Goal: Task Accomplishment & Management: Manage account settings

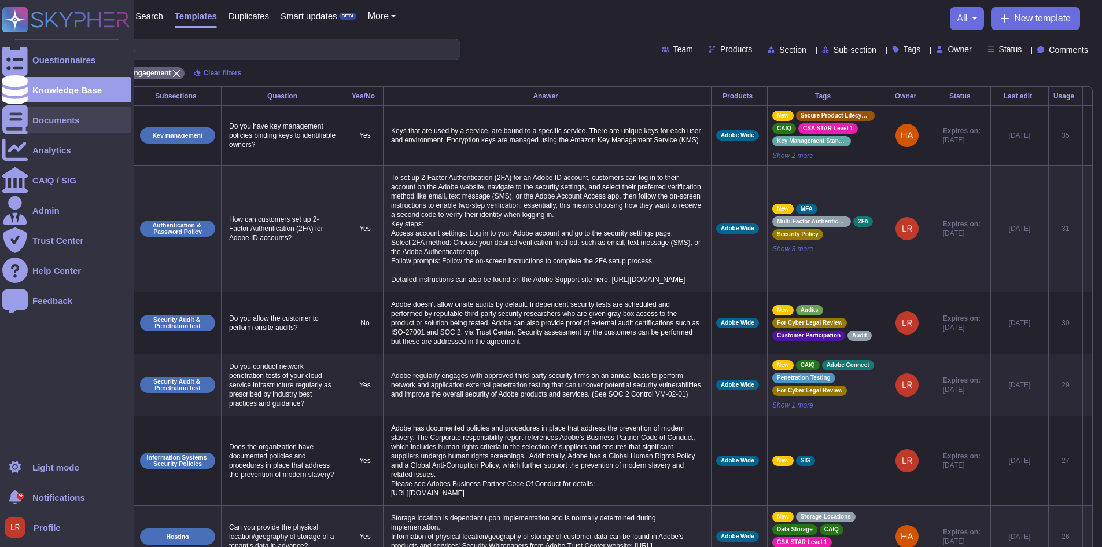
click at [27, 125] on div at bounding box center [14, 119] width 25 height 25
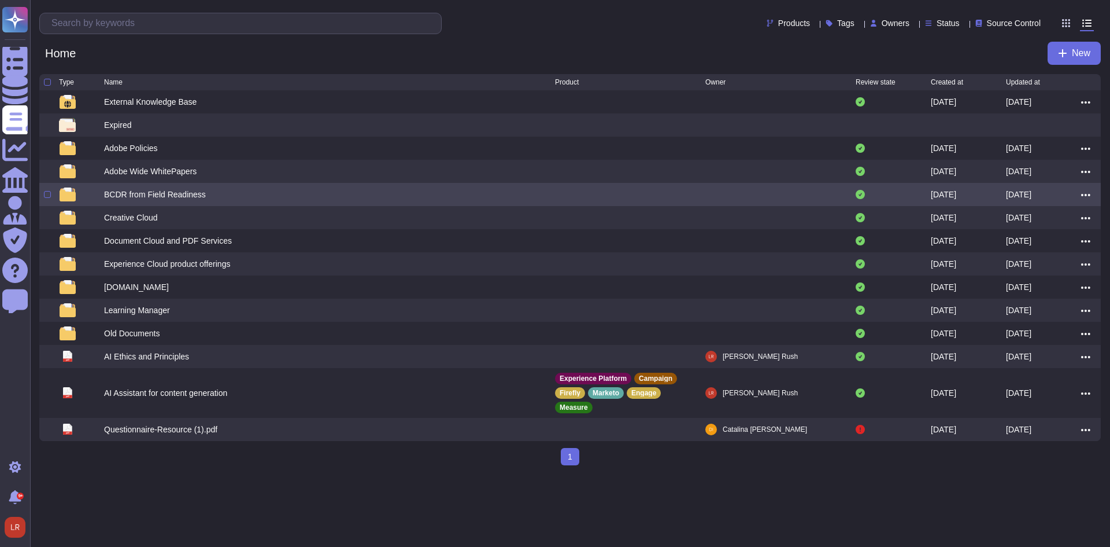
click at [168, 195] on div "BCDR from Field Readiness" at bounding box center [155, 195] width 102 height 12
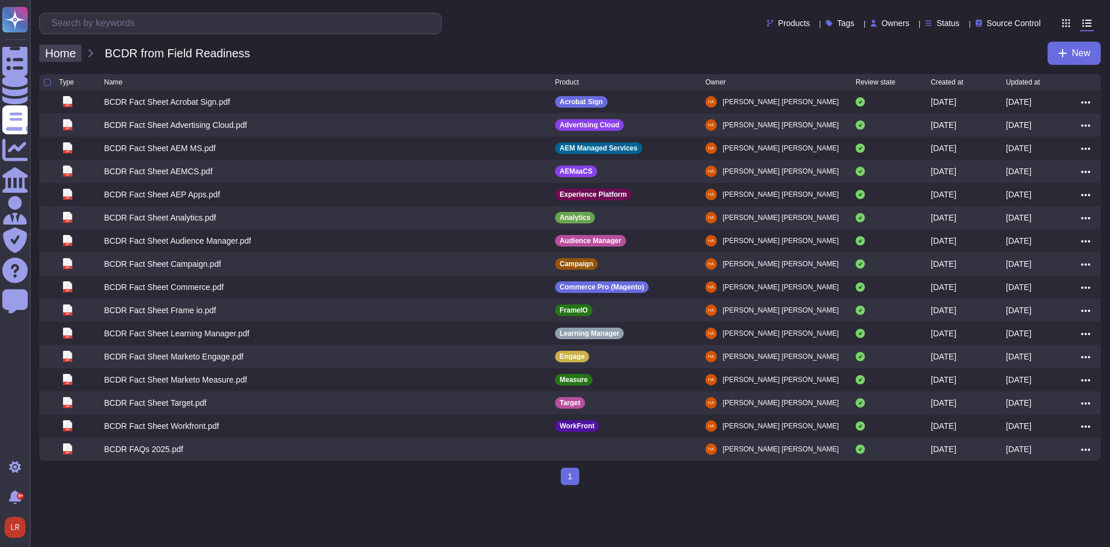
click at [58, 52] on span "Home" at bounding box center [60, 53] width 42 height 17
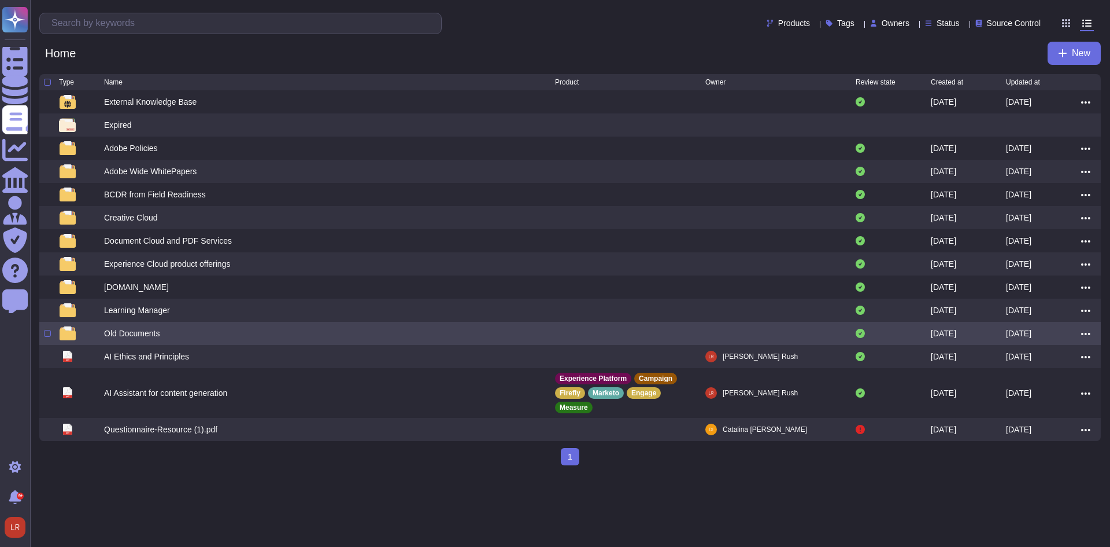
click at [160, 330] on div "Old Documents" at bounding box center [329, 333] width 451 height 14
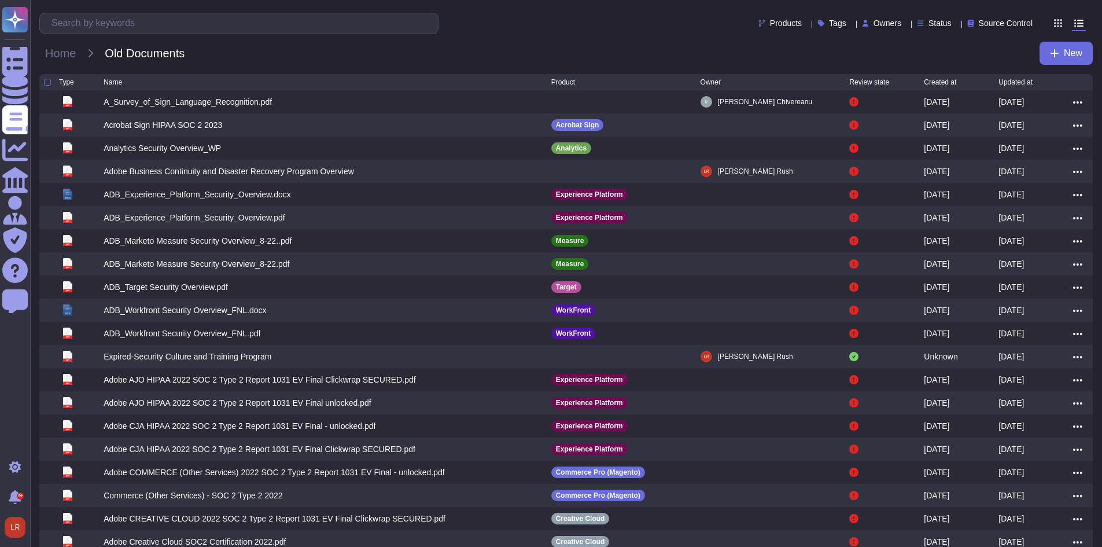
click at [1036, 80] on div "Updated at" at bounding box center [1035, 82] width 75 height 7
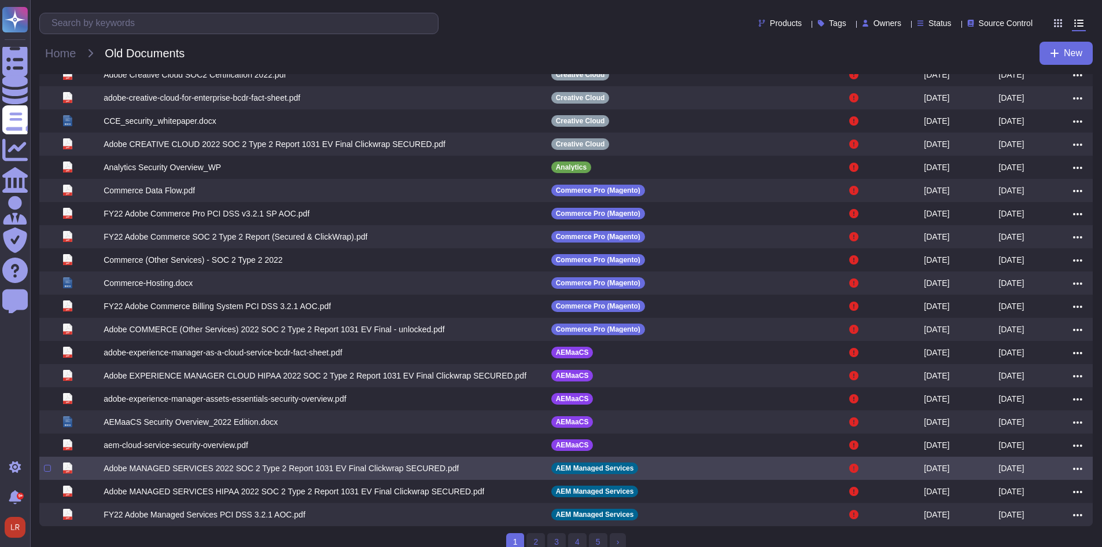
scroll to position [42, 0]
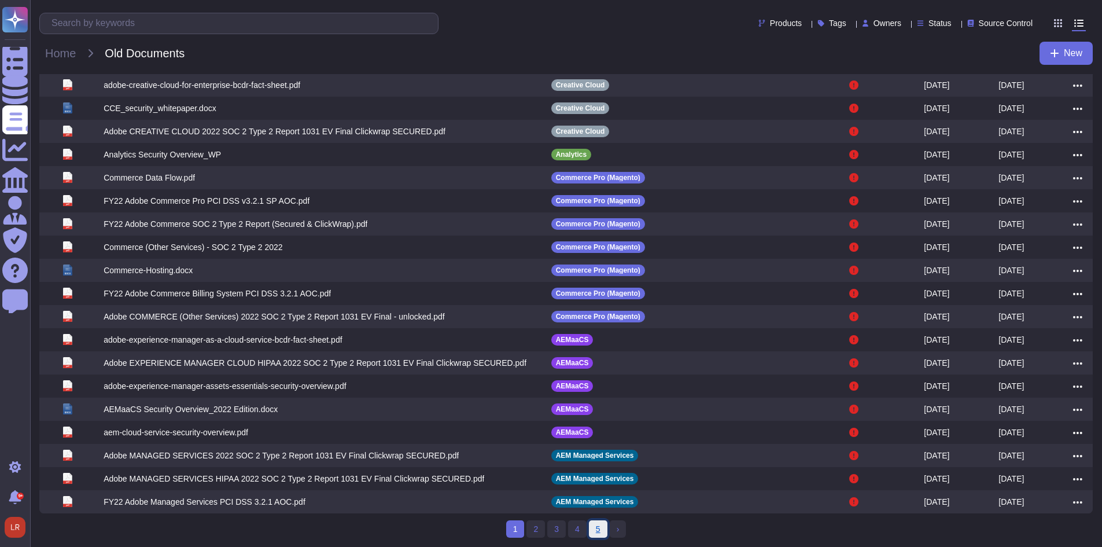
click at [605, 527] on link "5" at bounding box center [598, 528] width 19 height 17
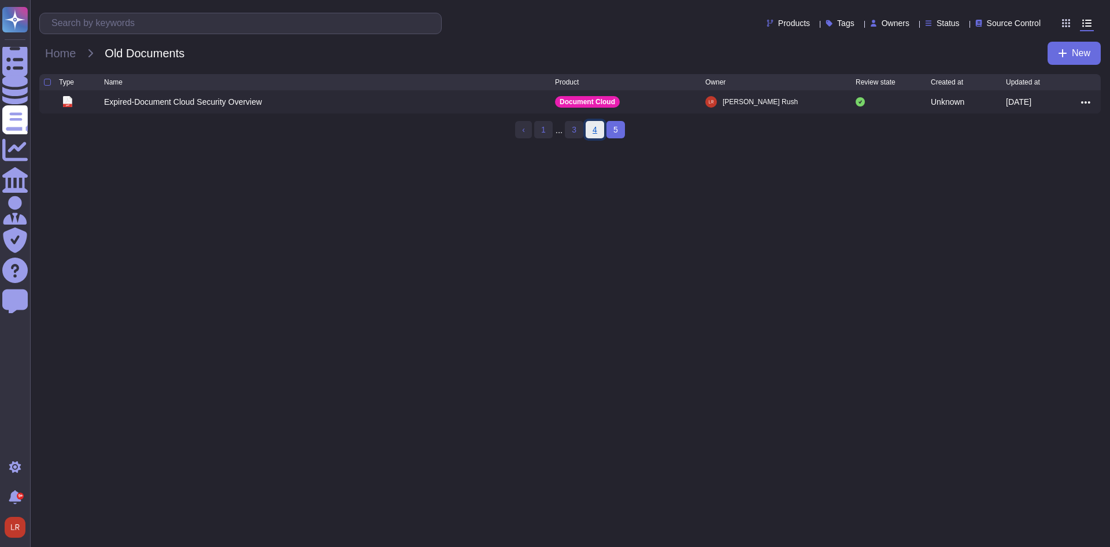
click at [595, 127] on link "4" at bounding box center [595, 129] width 19 height 17
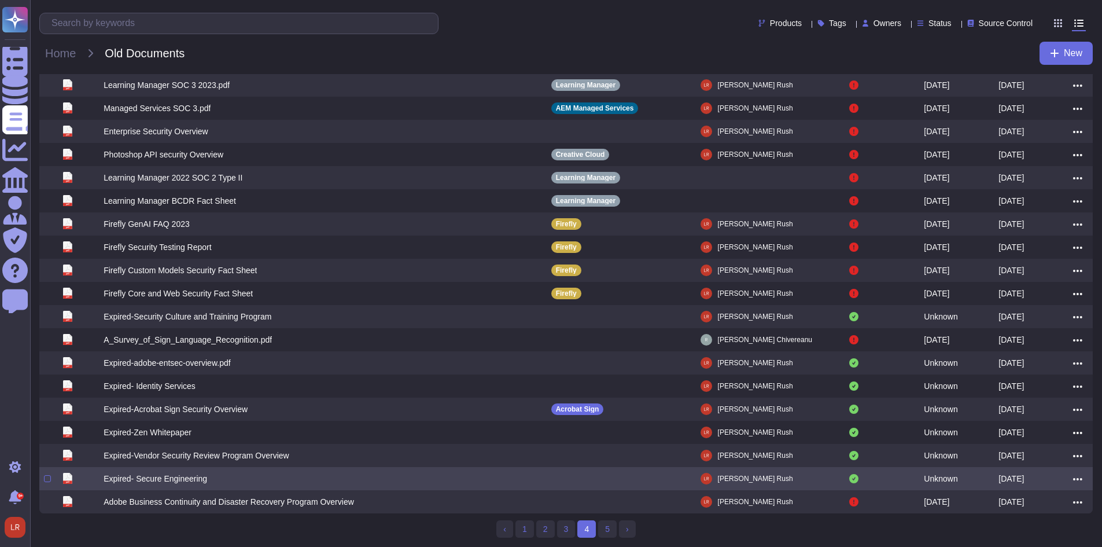
scroll to position [42, 0]
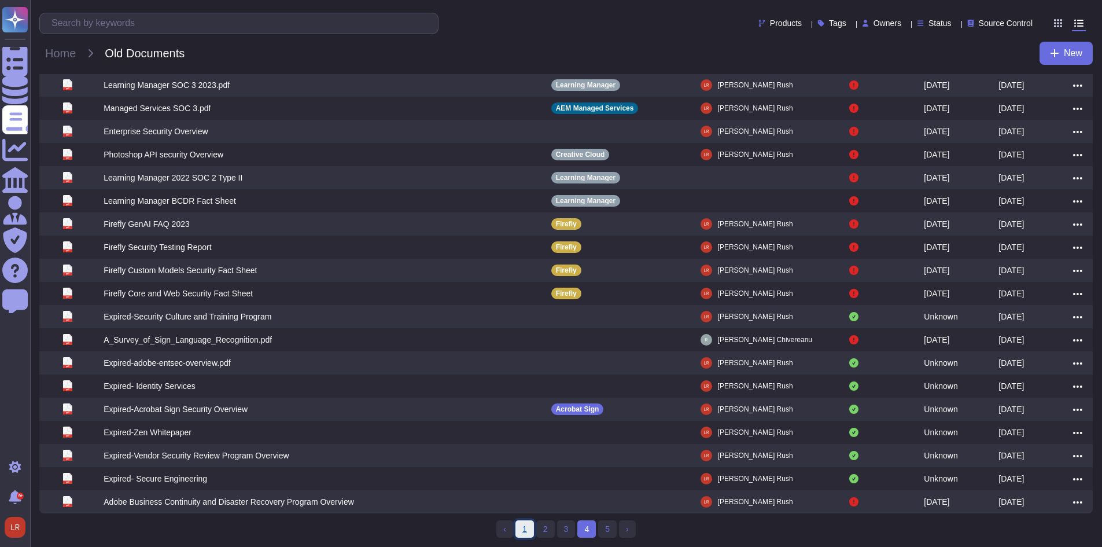
click at [526, 530] on link "1" at bounding box center [524, 528] width 19 height 17
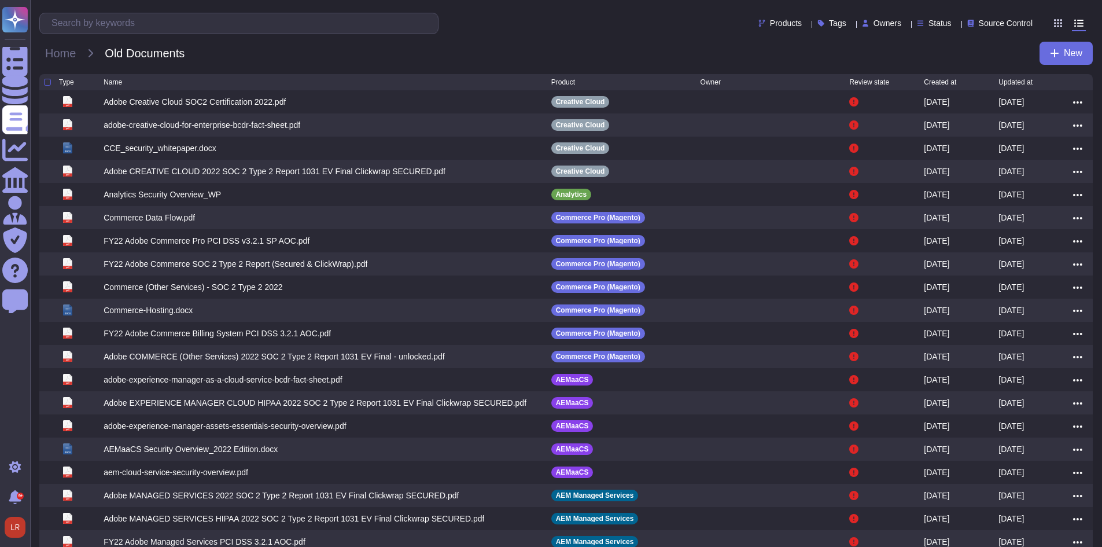
click at [46, 82] on div at bounding box center [47, 82] width 7 height 7
click at [0, 0] on input "checkbox" at bounding box center [0, 0] width 0 height 0
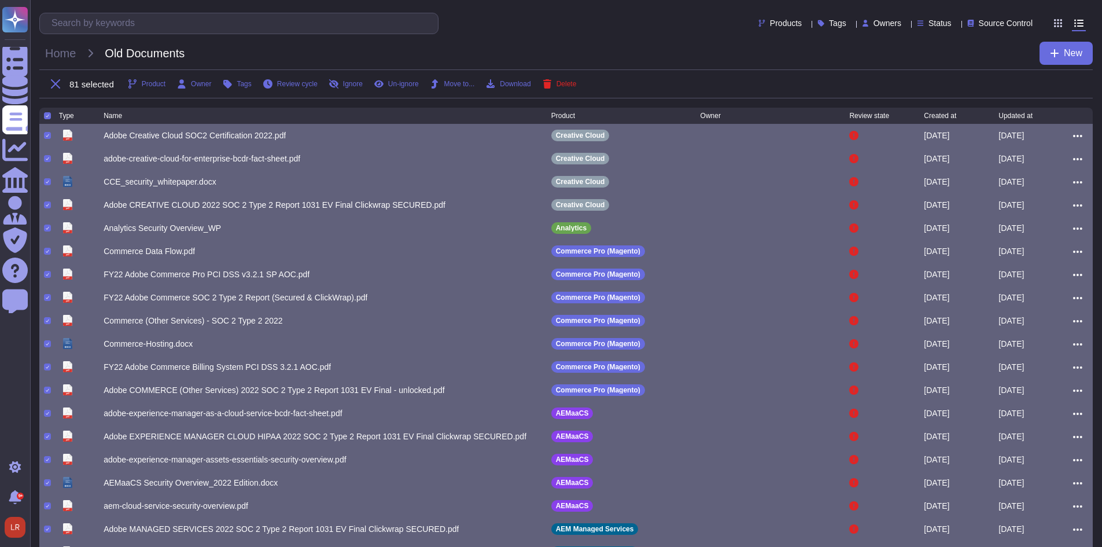
click at [568, 45] on div "Home Old Documents New" at bounding box center [565, 53] width 1053 height 23
click at [52, 79] on icon at bounding box center [55, 83] width 9 height 9
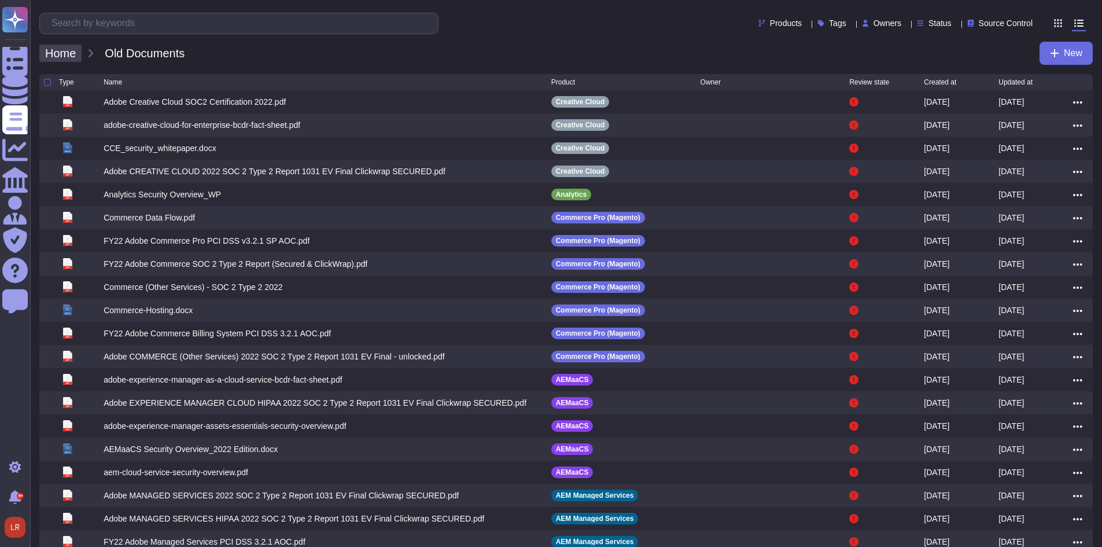
click at [62, 54] on span "Home" at bounding box center [60, 53] width 42 height 17
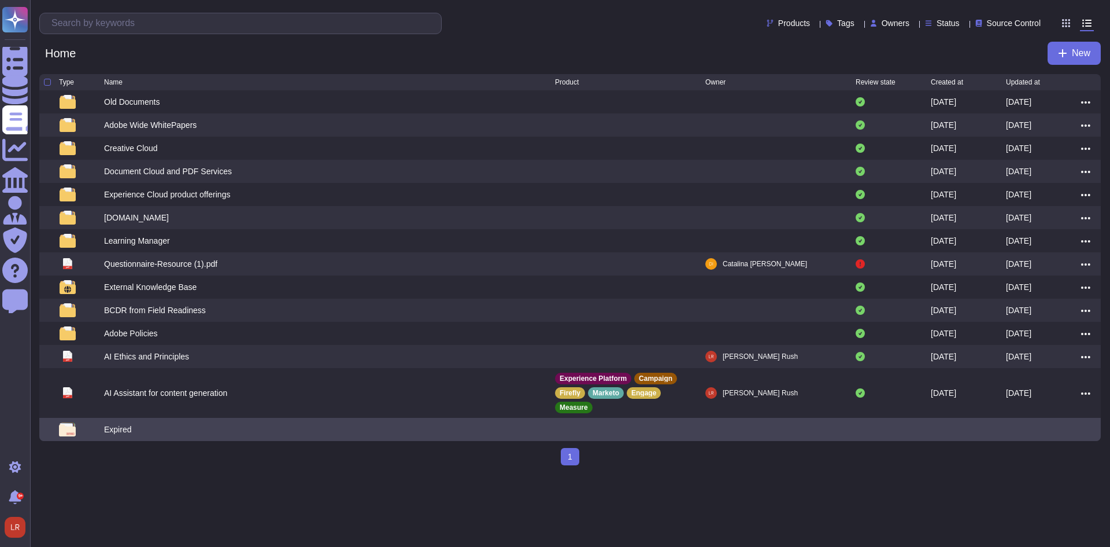
click at [118, 423] on div "Expired" at bounding box center [117, 429] width 27 height 12
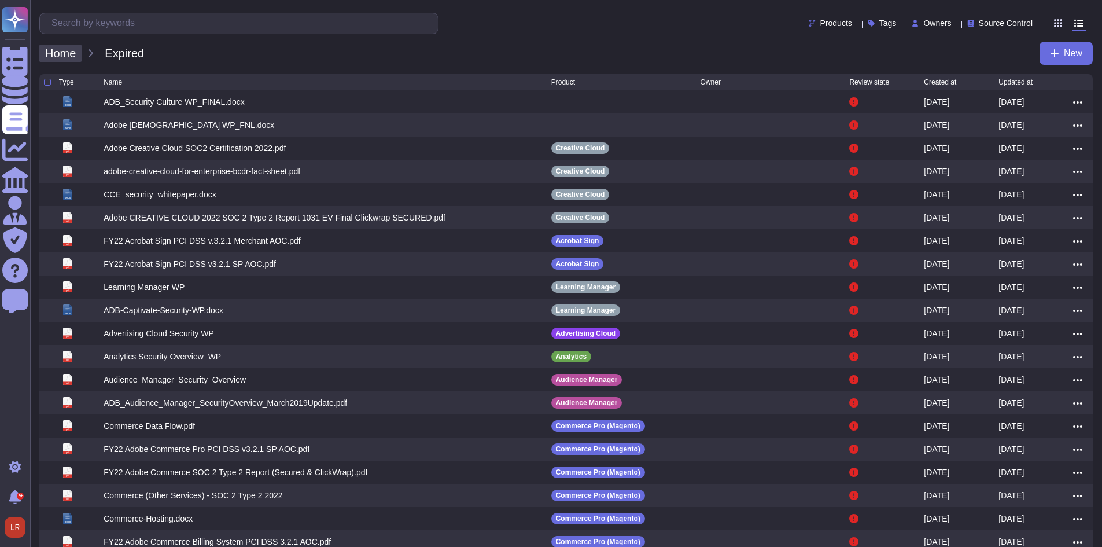
click at [47, 60] on span "Home" at bounding box center [60, 53] width 42 height 17
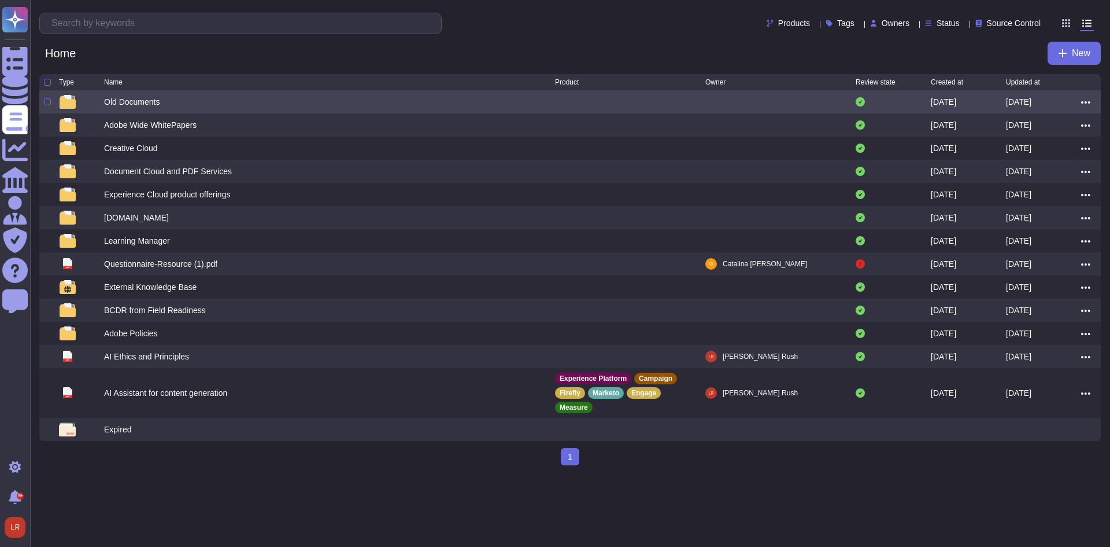
click at [167, 99] on div "Old Documents" at bounding box center [329, 102] width 451 height 14
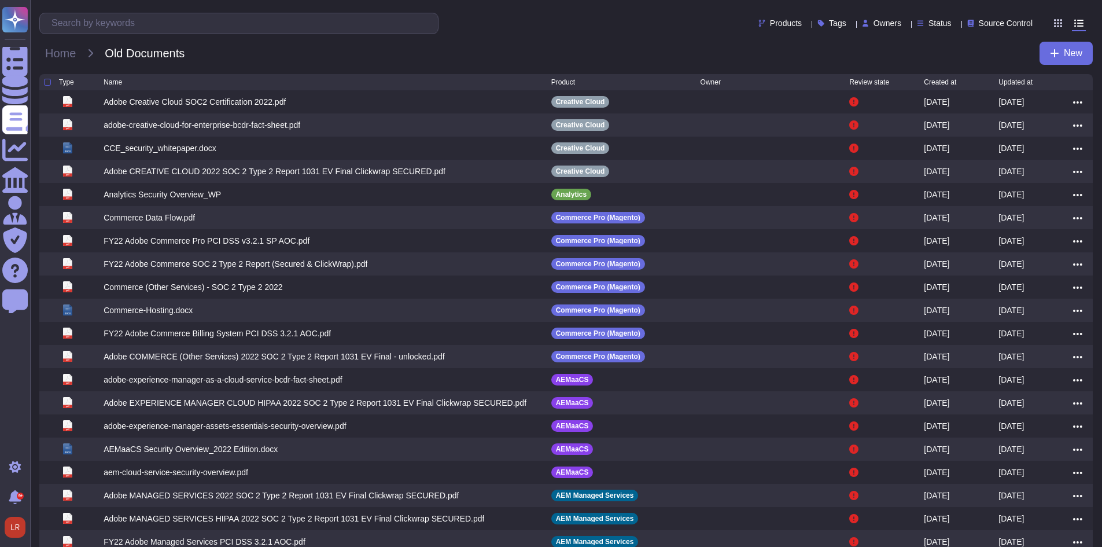
click at [46, 83] on div at bounding box center [47, 82] width 7 height 7
click at [0, 0] on input "checkbox" at bounding box center [0, 0] width 0 height 0
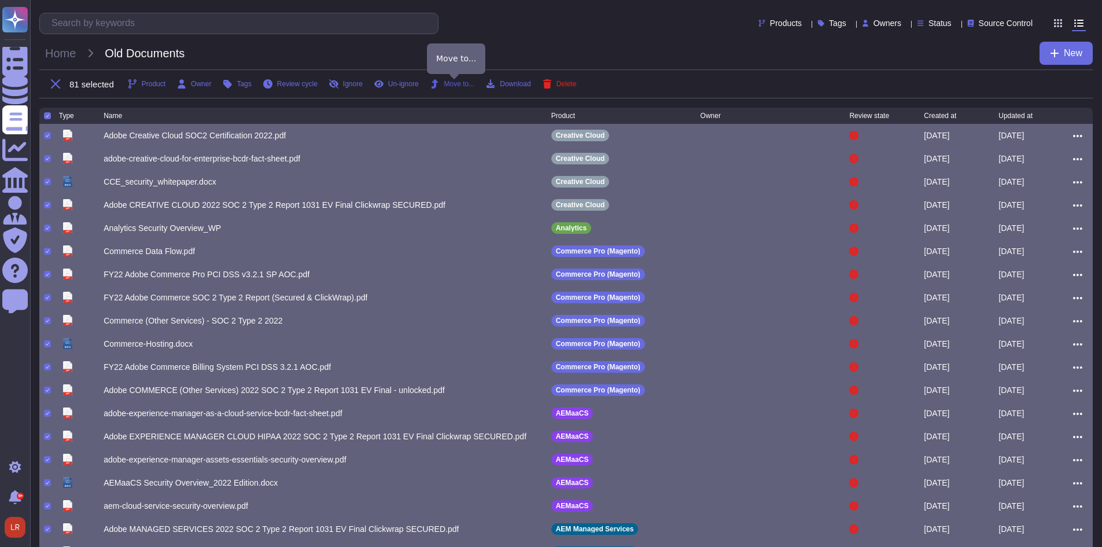
click at [455, 83] on span "Move to..." at bounding box center [459, 83] width 31 height 7
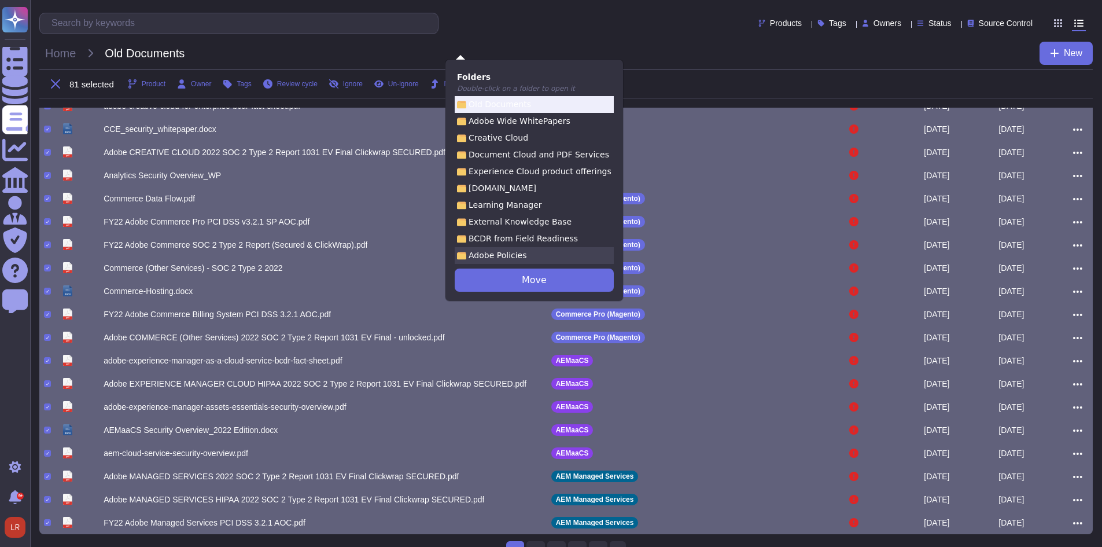
scroll to position [76, 0]
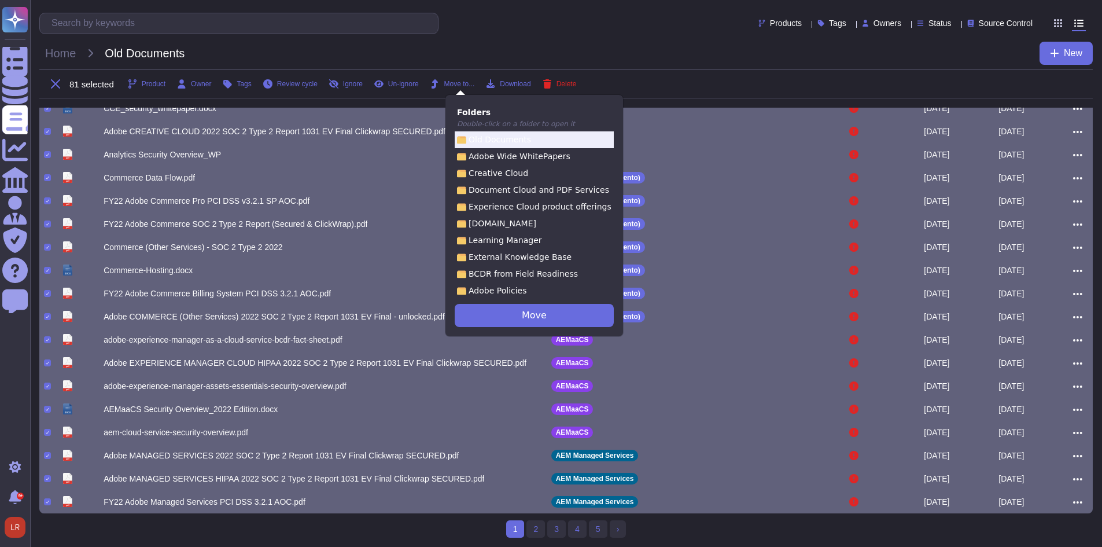
click at [669, 90] on div "81 selected Product Owner Tags Review cycle Ignore Un-ignore Move to... Downloa…" at bounding box center [565, 83] width 1053 height 29
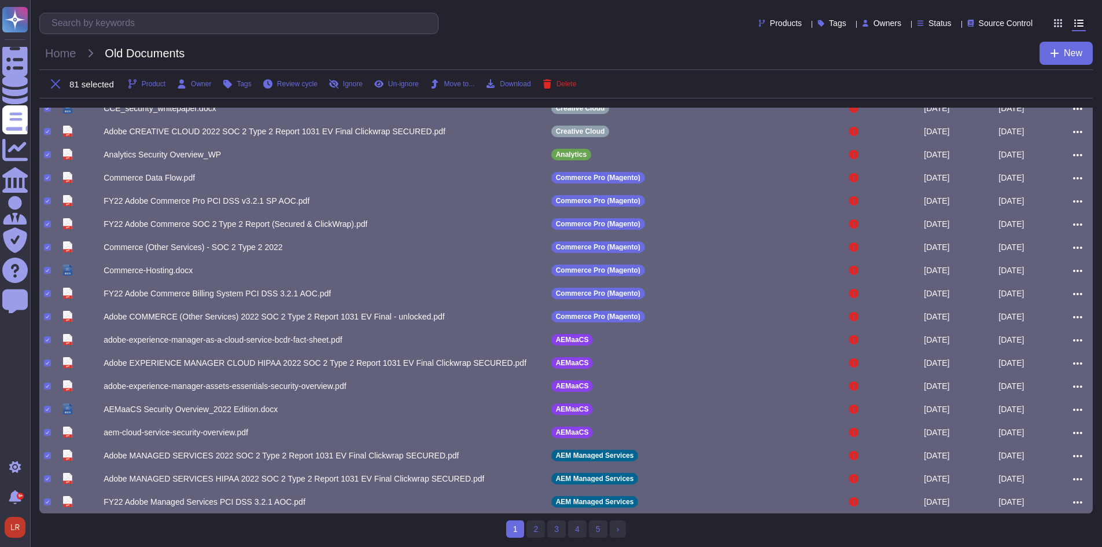
click at [56, 84] on icon at bounding box center [55, 83] width 9 height 9
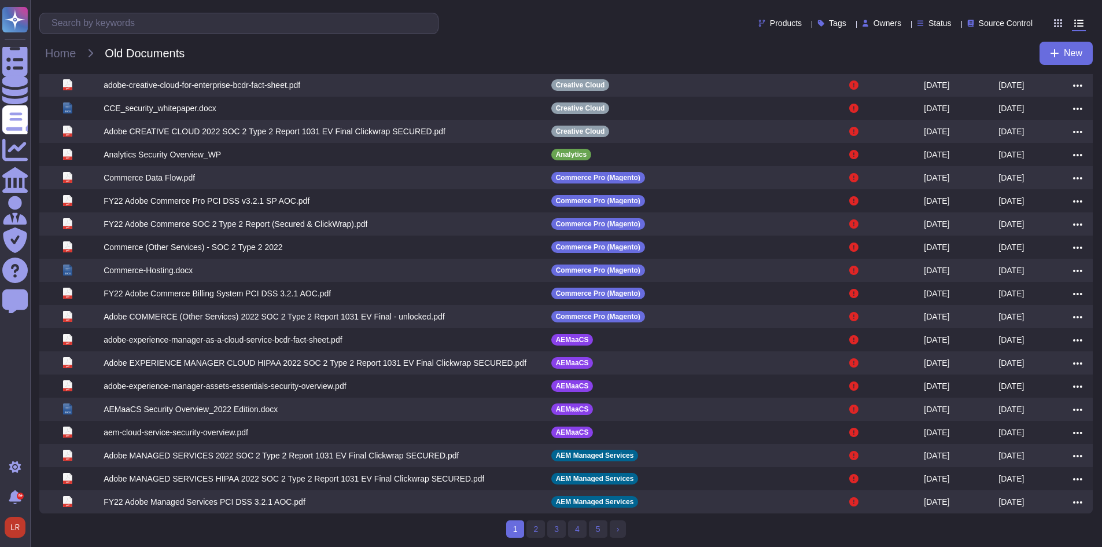
scroll to position [42, 0]
click at [69, 52] on span "Home" at bounding box center [60, 53] width 42 height 17
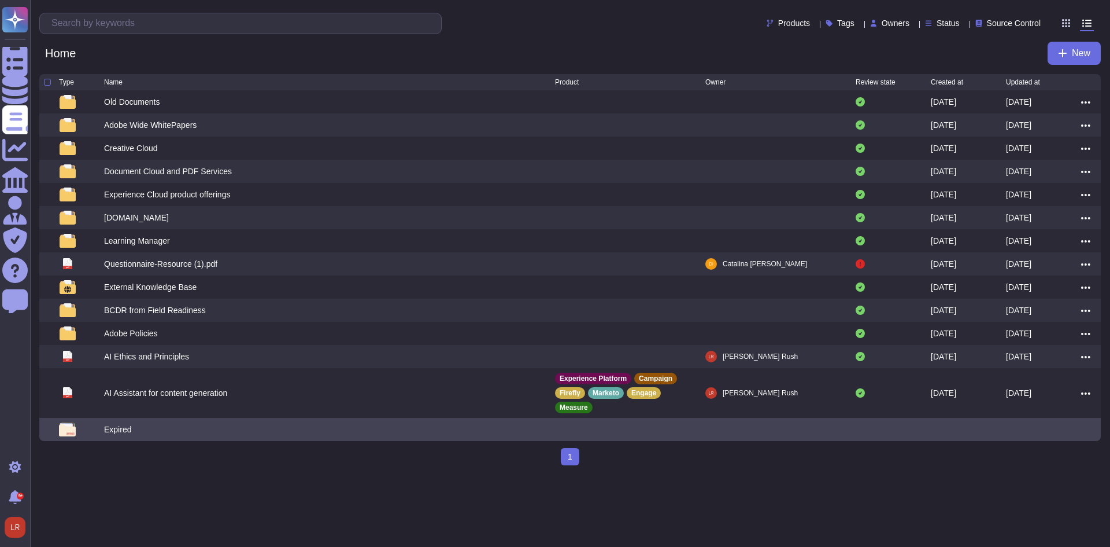
click at [117, 423] on div "Expired" at bounding box center [117, 429] width 27 height 12
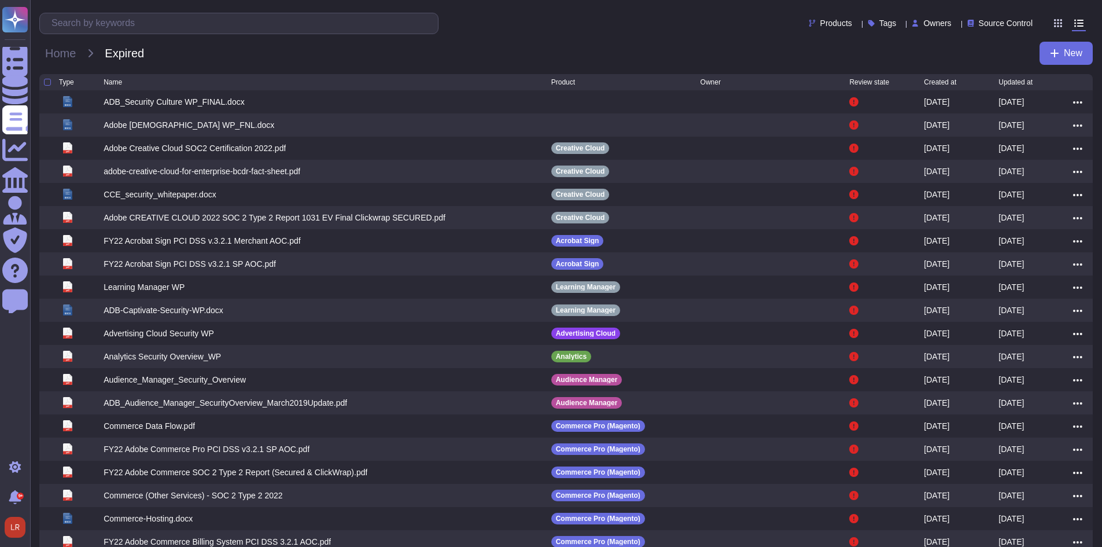
click at [48, 79] on div at bounding box center [51, 82] width 15 height 7
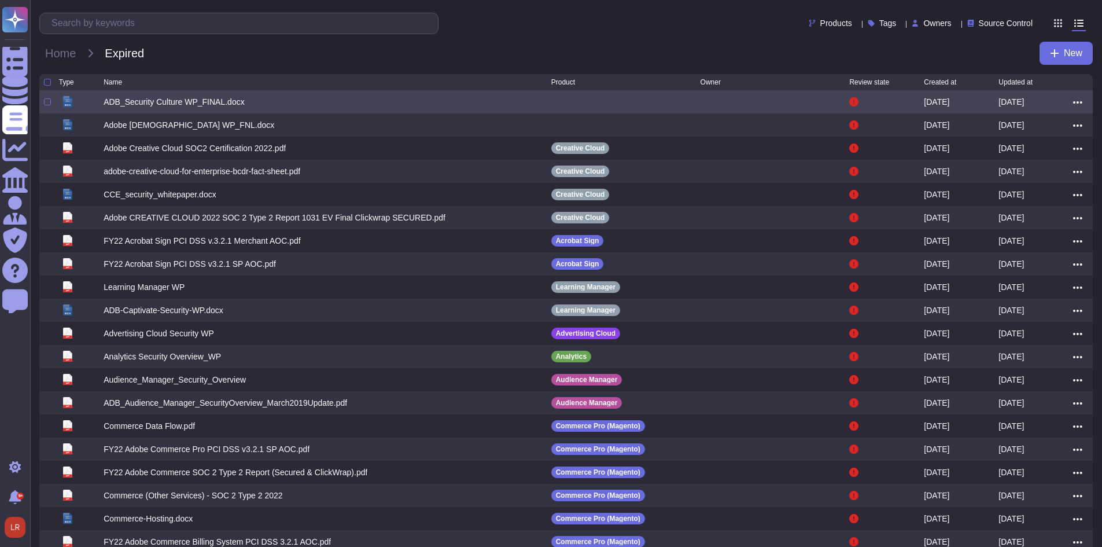
click at [71, 105] on icon at bounding box center [67, 101] width 9 height 11
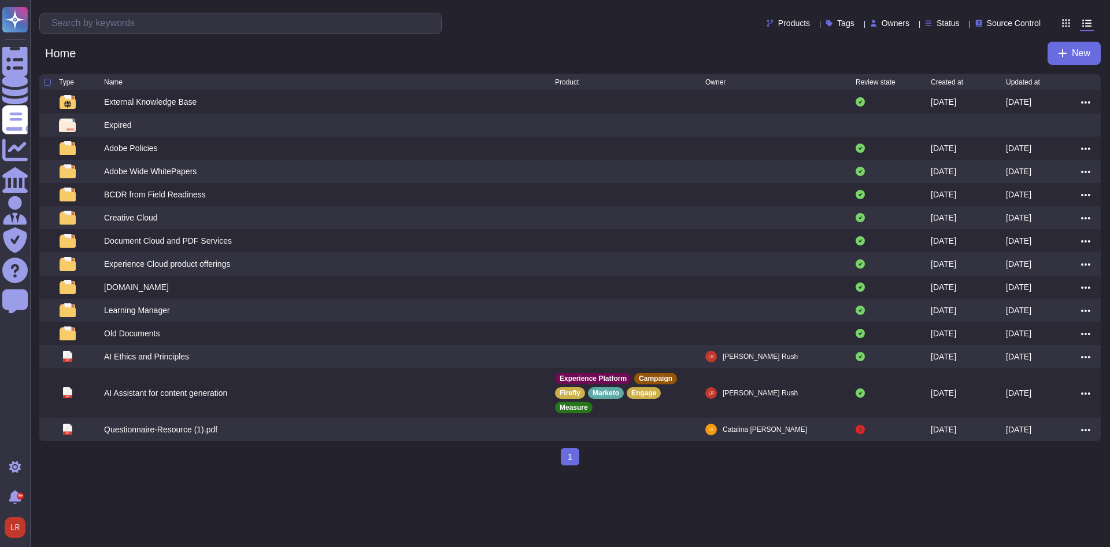
click at [265, 469] on html "Questionnaires Knowledge Base Documents Analytics CAIQ / SIG Admin Trust Center…" at bounding box center [555, 237] width 1110 height 474
click at [279, 58] on div "Home New" at bounding box center [570, 53] width 1062 height 23
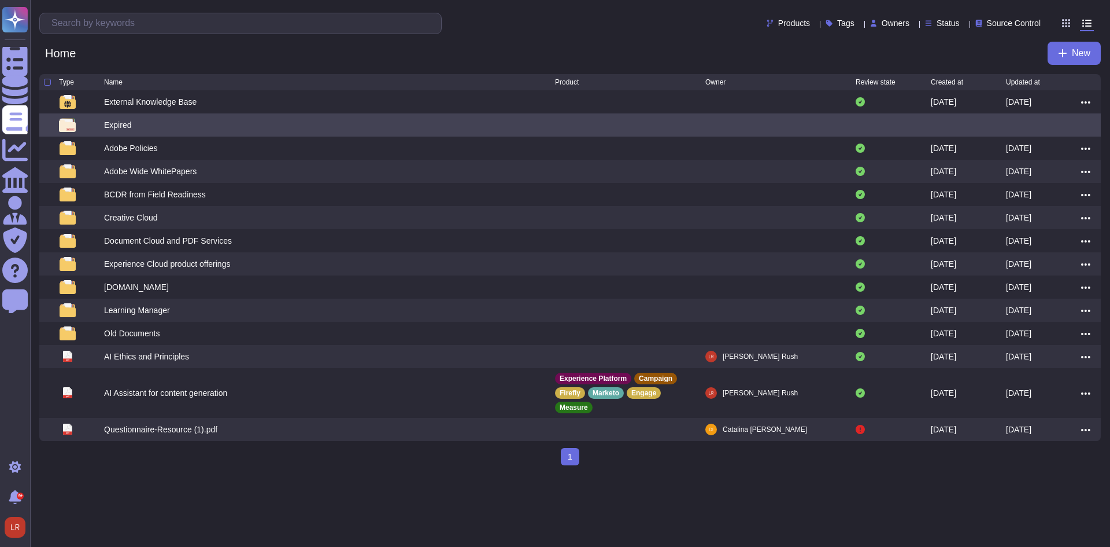
click at [127, 126] on div "Expired" at bounding box center [117, 125] width 27 height 12
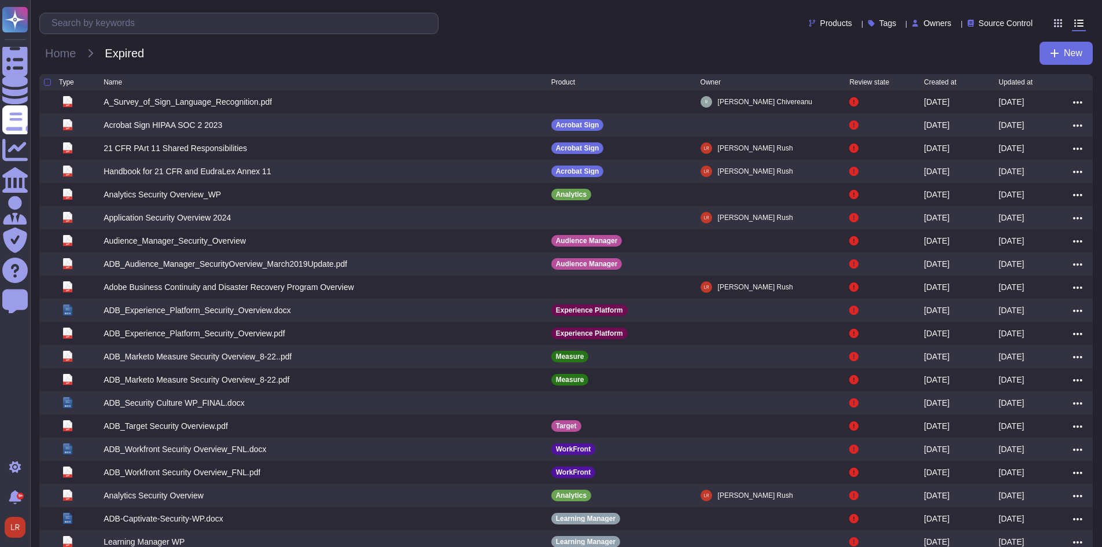
click at [48, 82] on div at bounding box center [47, 82] width 7 height 7
click at [0, 0] on input "checkbox" at bounding box center [0, 0] width 0 height 0
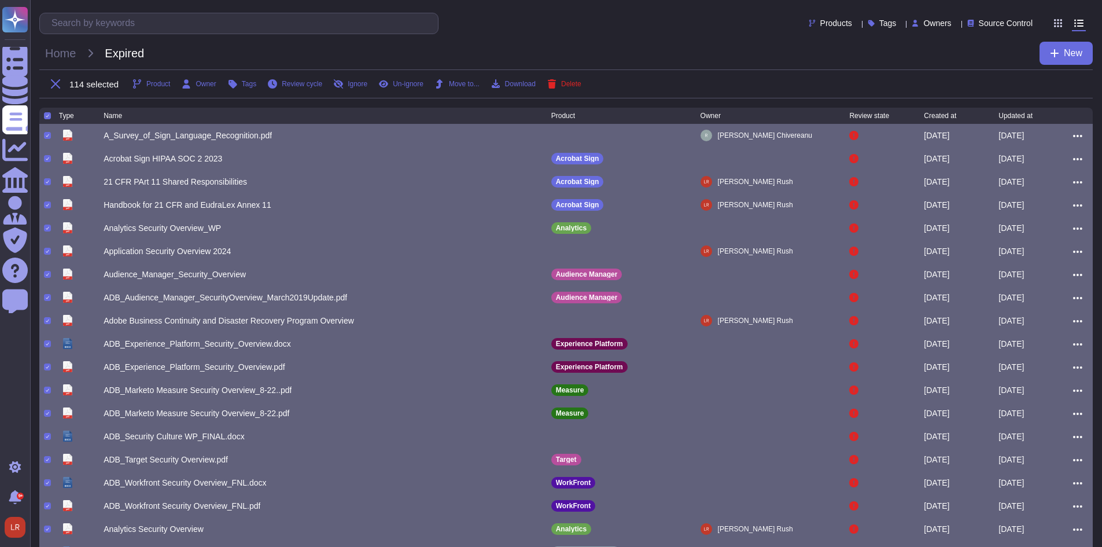
click at [581, 116] on icon at bounding box center [581, 116] width 0 height 0
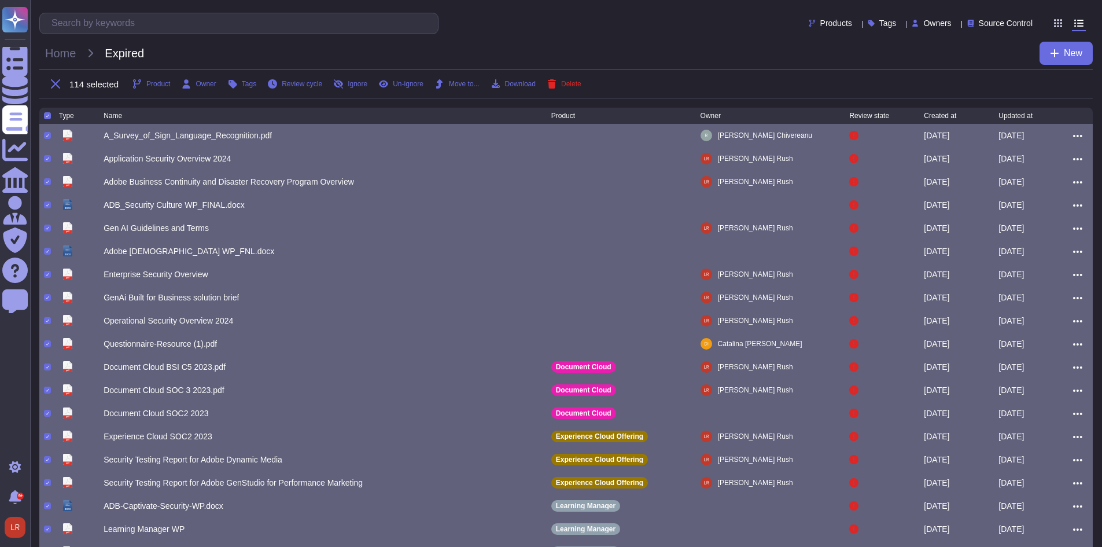
click at [46, 137] on icon at bounding box center [47, 135] width 3 height 3
click at [0, 0] on input "checkbox" at bounding box center [0, 0] width 0 height 0
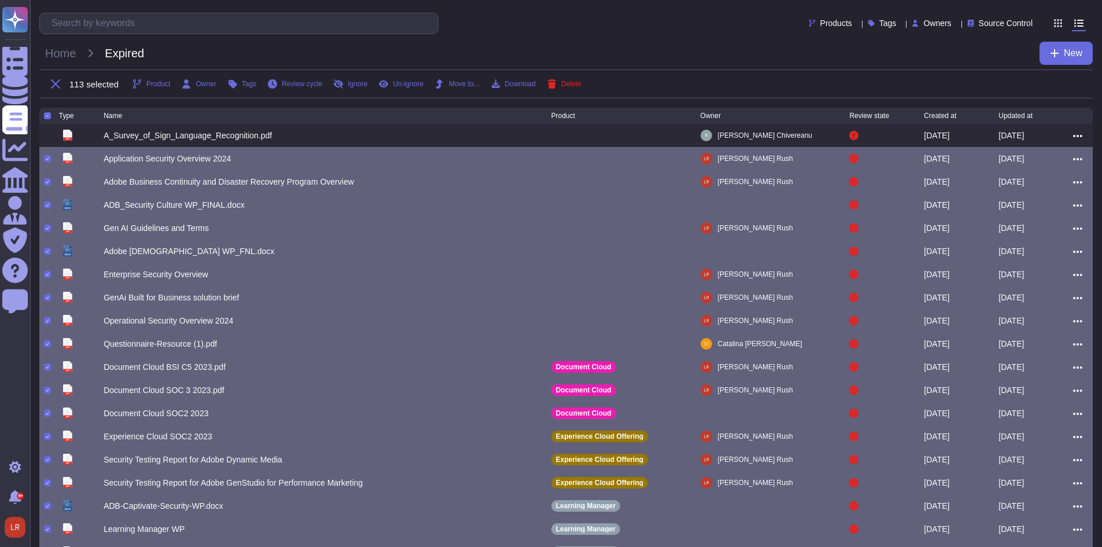
click at [49, 162] on div at bounding box center [47, 158] width 7 height 7
click at [0, 0] on input "checkbox" at bounding box center [0, 0] width 0 height 0
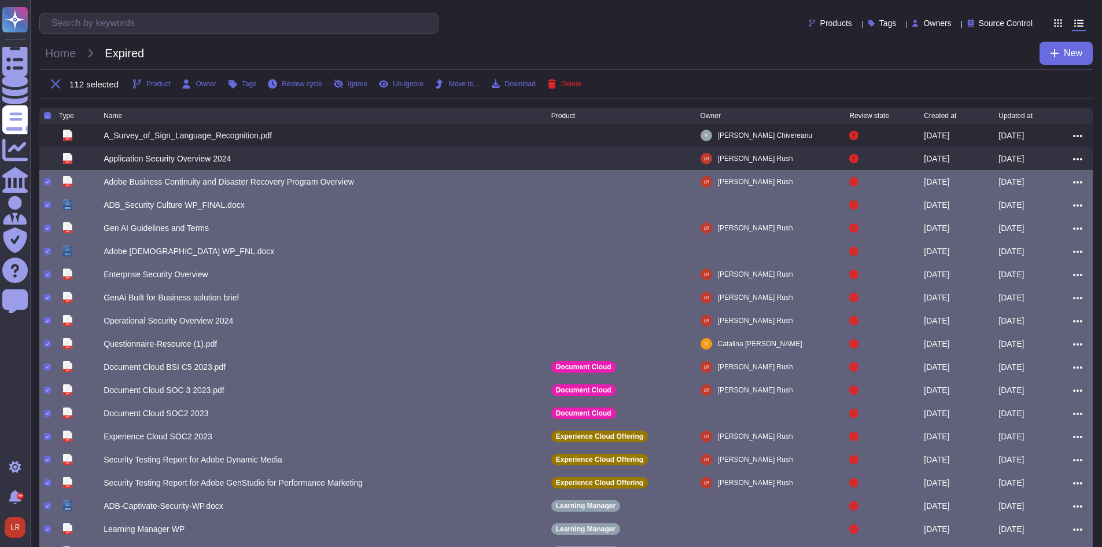
click at [50, 185] on div at bounding box center [47, 181] width 7 height 7
click at [0, 0] on input "checkbox" at bounding box center [0, 0] width 0 height 0
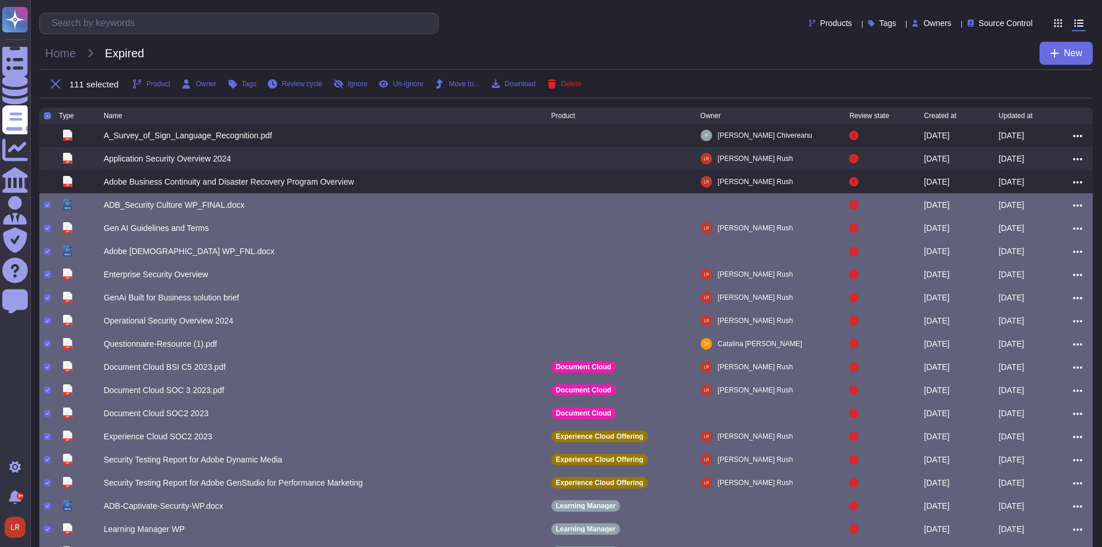
drag, startPoint x: 47, startPoint y: 209, endPoint x: 47, endPoint y: 219, distance: 9.8
click at [47, 208] on div at bounding box center [47, 204] width 7 height 7
click at [0, 0] on input "checkbox" at bounding box center [0, 0] width 0 height 0
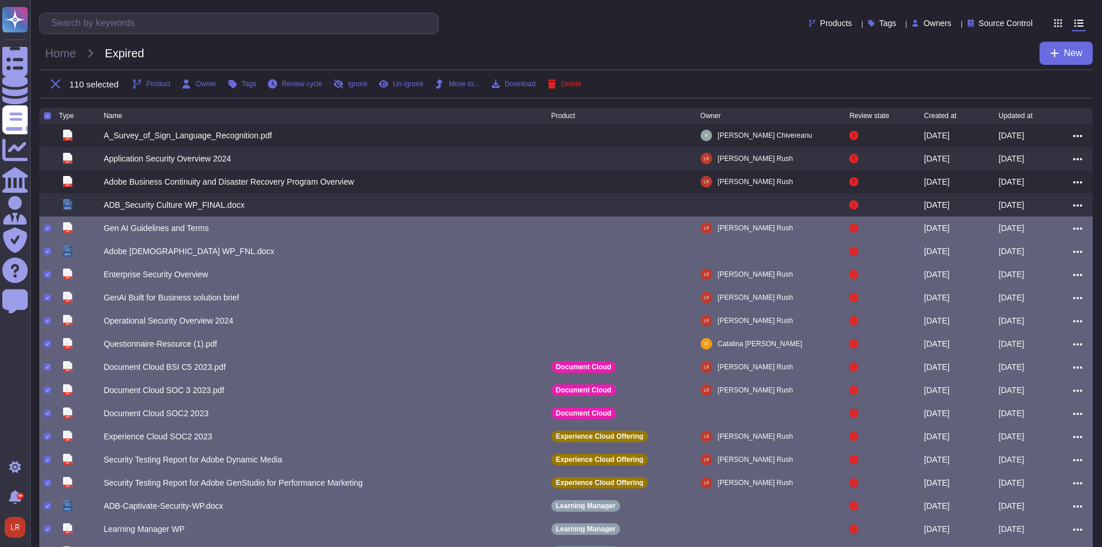
click at [47, 231] on div at bounding box center [47, 227] width 7 height 7
click at [0, 0] on input "checkbox" at bounding box center [0, 0] width 0 height 0
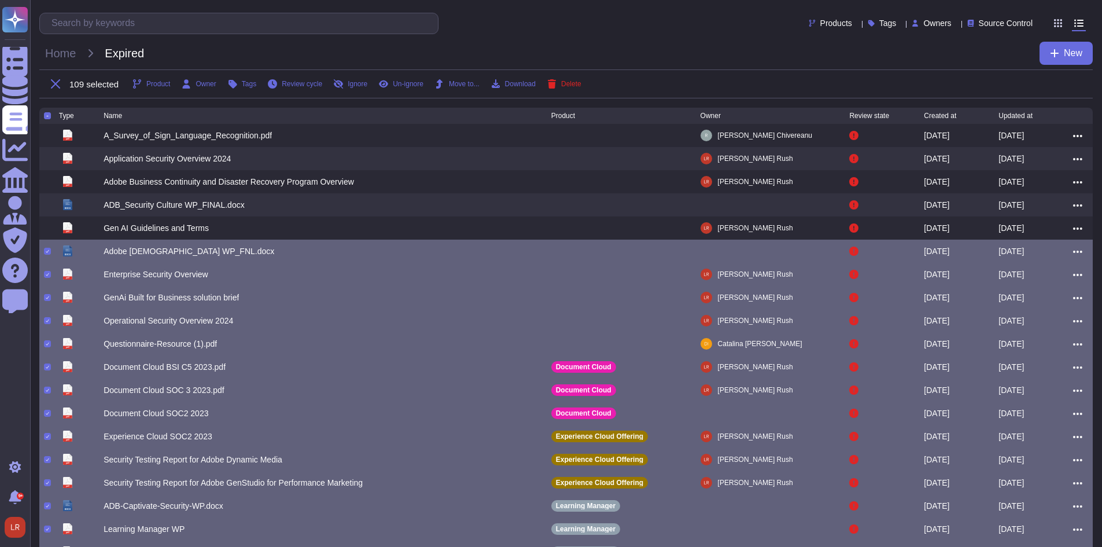
click at [47, 254] on div at bounding box center [47, 251] width 7 height 7
click at [0, 0] on input "checkbox" at bounding box center [0, 0] width 0 height 0
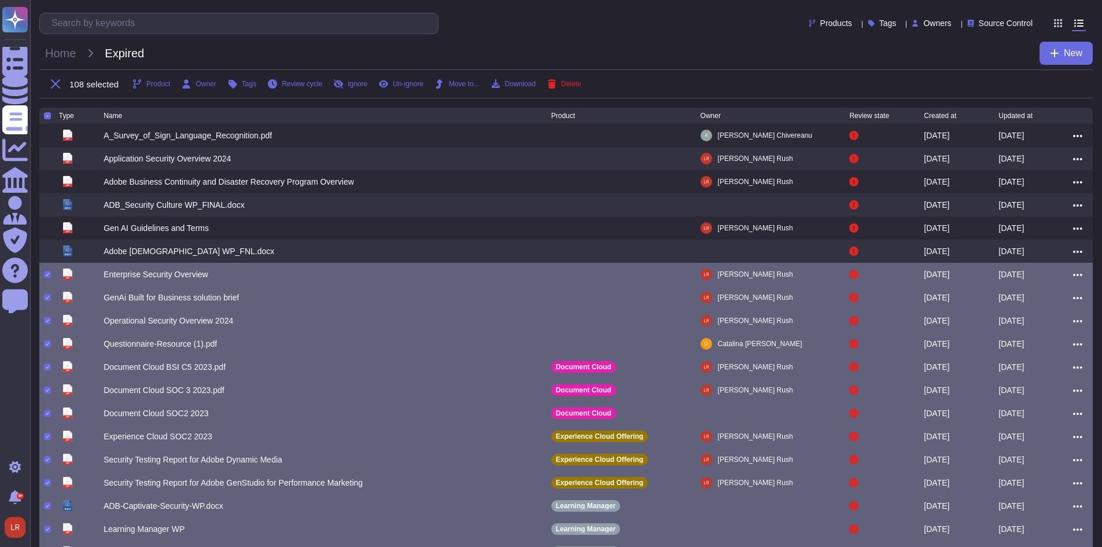
click at [46, 274] on div at bounding box center [47, 274] width 7 height 7
click at [0, 0] on input "checkbox" at bounding box center [0, 0] width 0 height 0
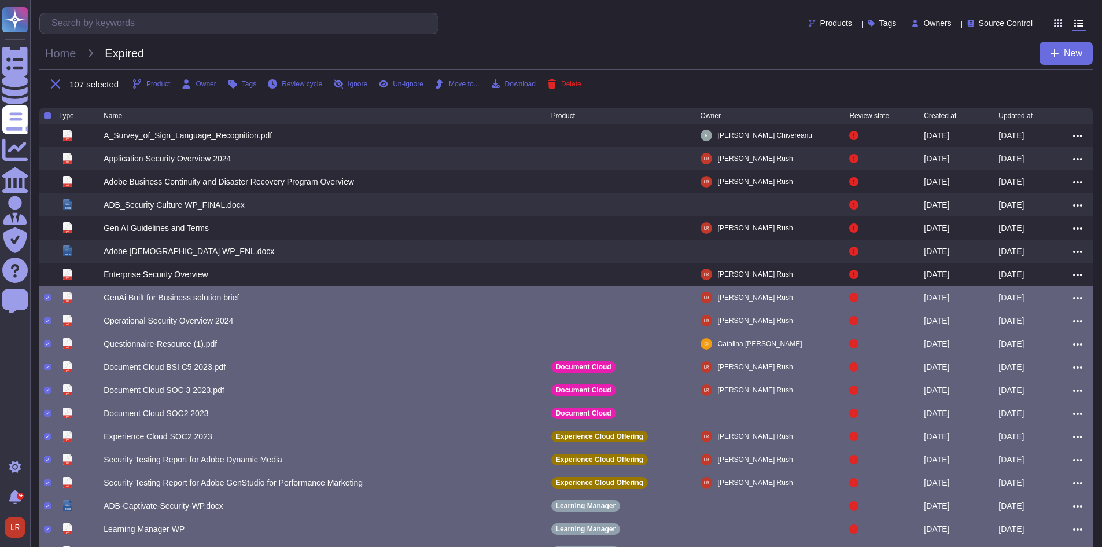
click at [46, 307] on div "pdf GenAi Built for Business solution brief [PERSON_NAME] [DATE] [DATE]" at bounding box center [565, 297] width 1053 height 23
click at [46, 324] on div at bounding box center [47, 320] width 7 height 7
click at [0, 0] on input "checkbox" at bounding box center [0, 0] width 0 height 0
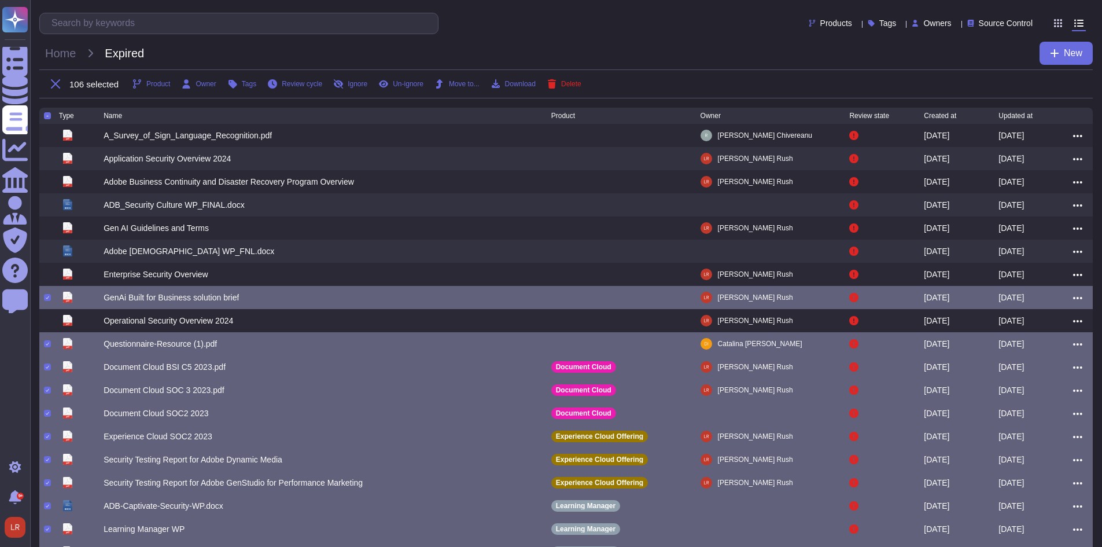
click at [47, 304] on div at bounding box center [51, 297] width 15 height 14
click at [46, 299] on icon at bounding box center [47, 297] width 3 height 3
click at [0, 0] on input "checkbox" at bounding box center [0, 0] width 0 height 0
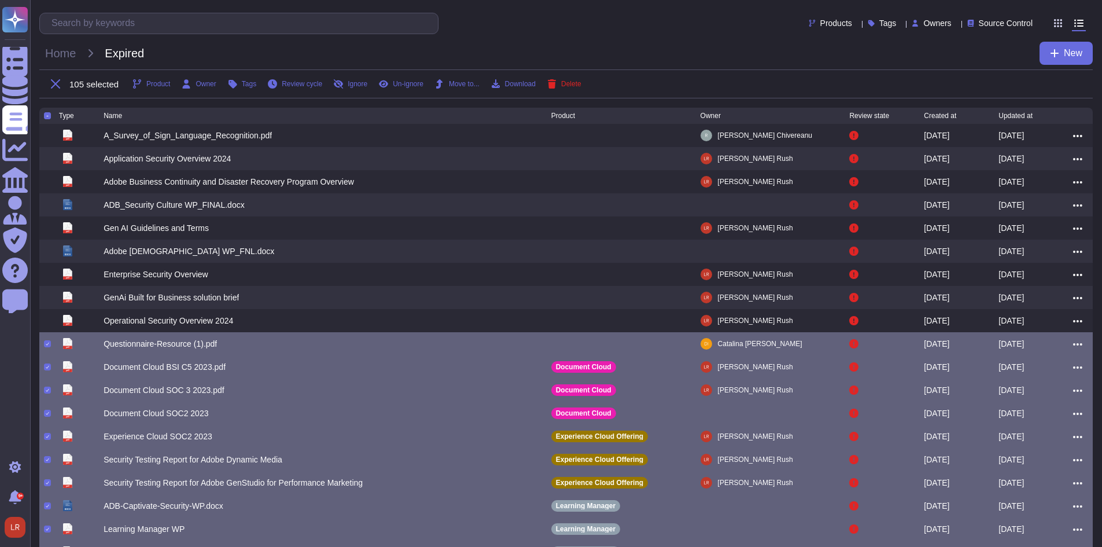
click at [46, 345] on icon at bounding box center [47, 343] width 3 height 3
click at [0, 0] on input "checkbox" at bounding box center [0, 0] width 0 height 0
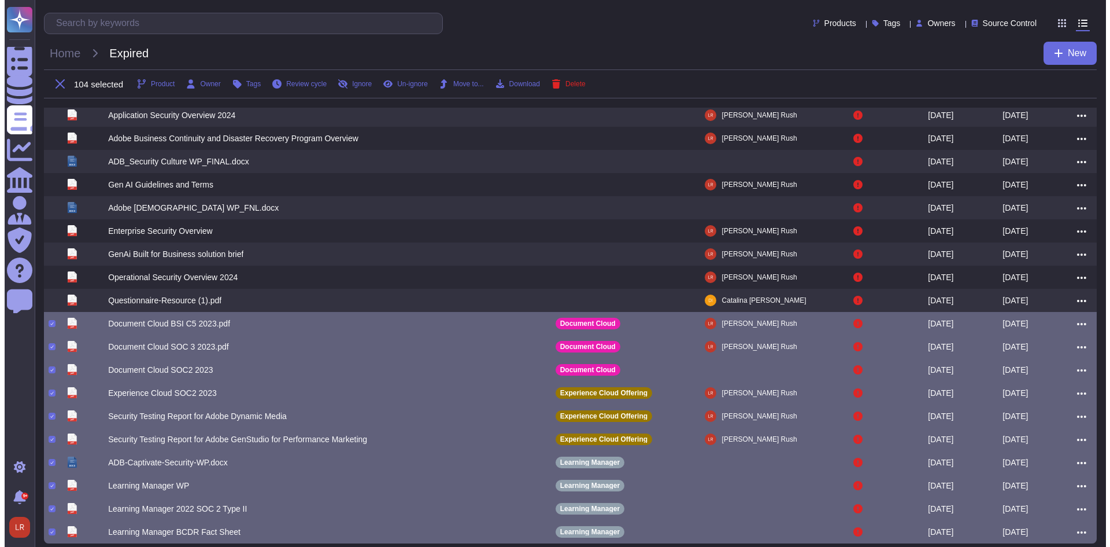
scroll to position [77, 0]
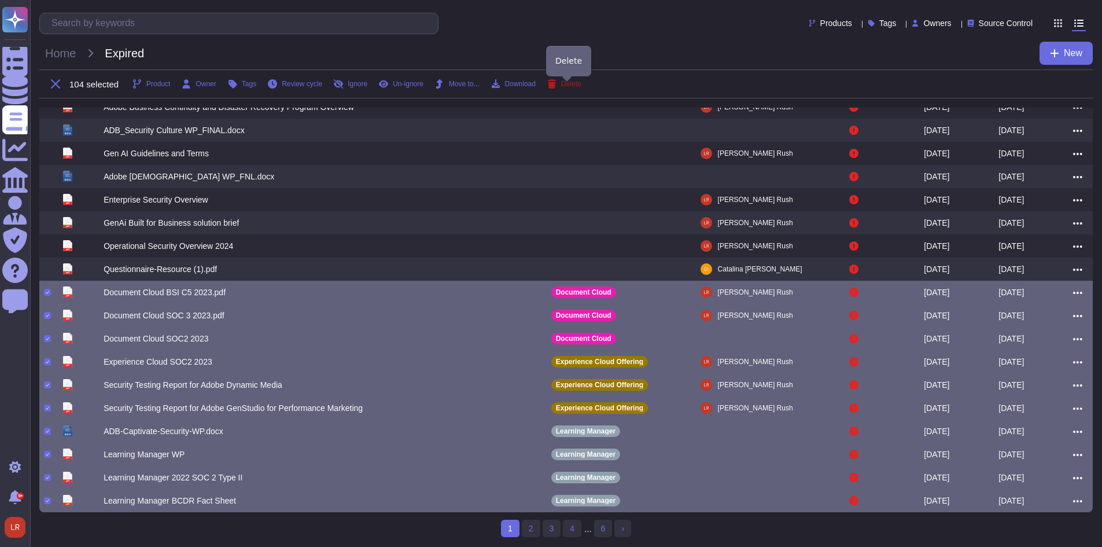
click at [569, 86] on span "Delete" at bounding box center [571, 83] width 20 height 7
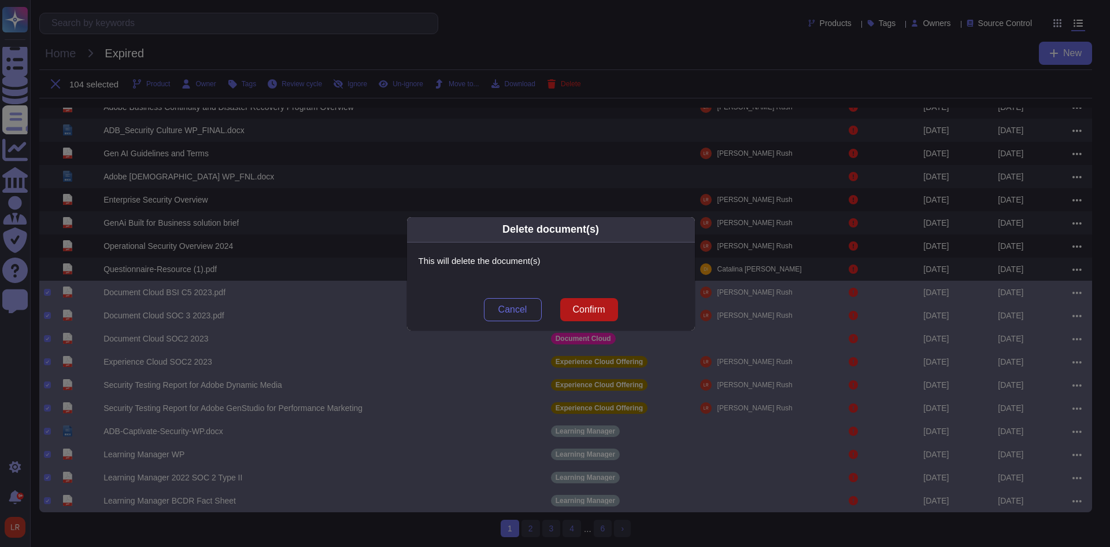
click at [602, 306] on span "Confirm" at bounding box center [589, 309] width 32 height 9
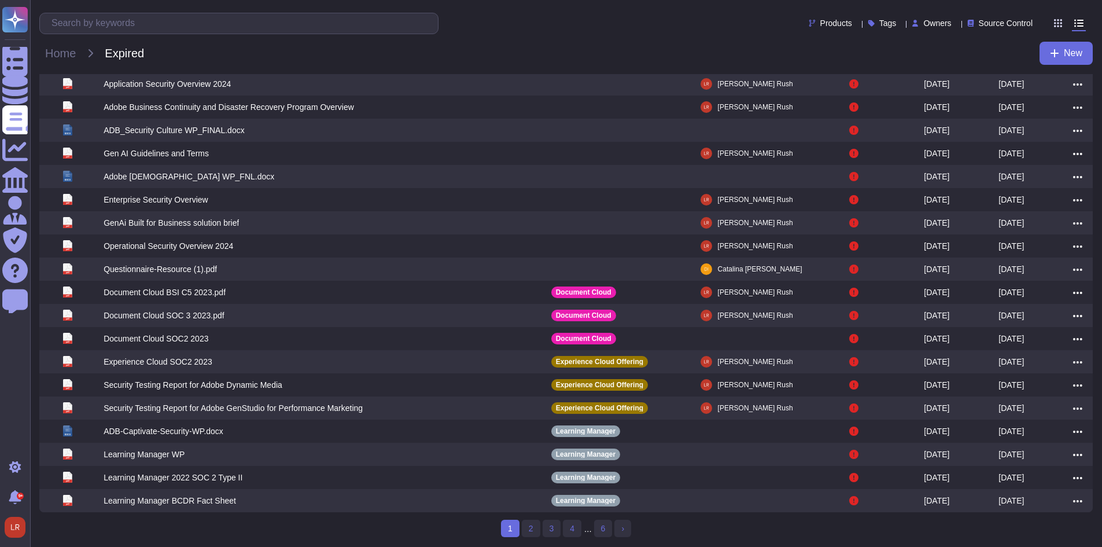
scroll to position [0, 0]
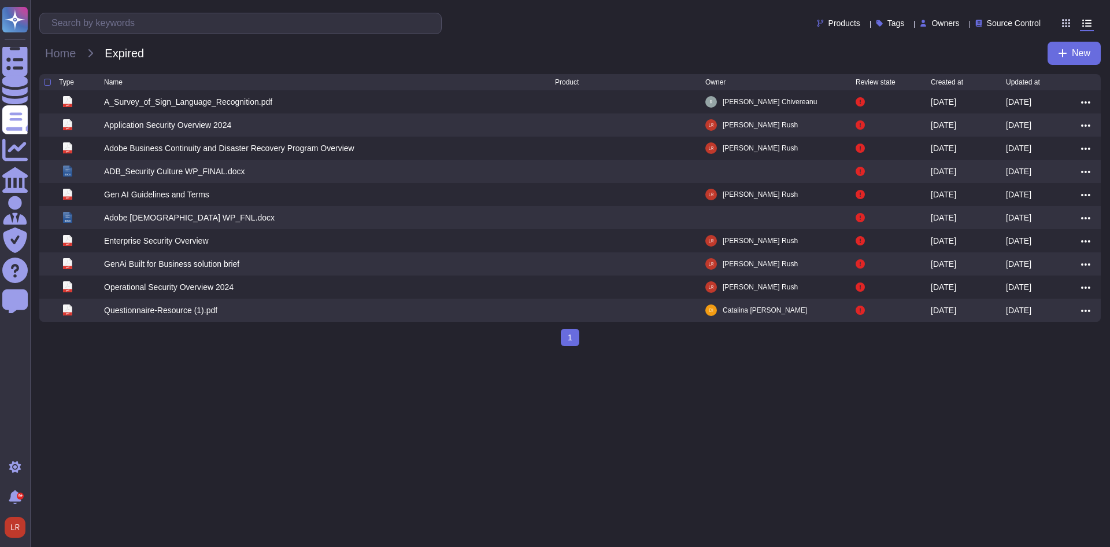
click at [476, 355] on html "Questionnaires Knowledge Base Documents Analytics CAIQ / SIG Admin Trust Center…" at bounding box center [555, 177] width 1110 height 355
click at [208, 52] on div "Home Expired New" at bounding box center [570, 53] width 1062 height 23
click at [65, 54] on span "Home" at bounding box center [60, 53] width 42 height 17
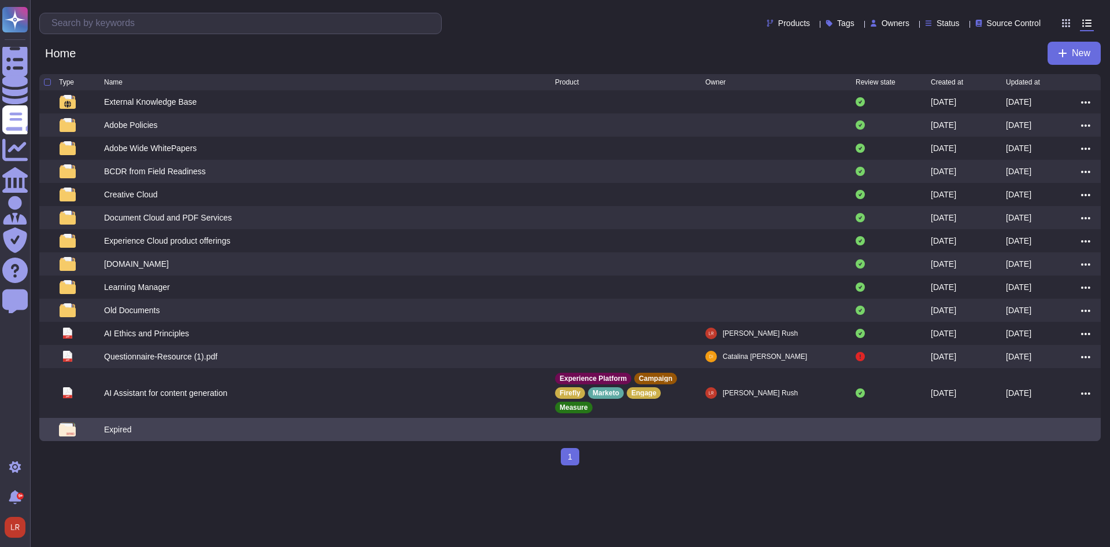
click at [118, 423] on div "Expired" at bounding box center [117, 429] width 27 height 12
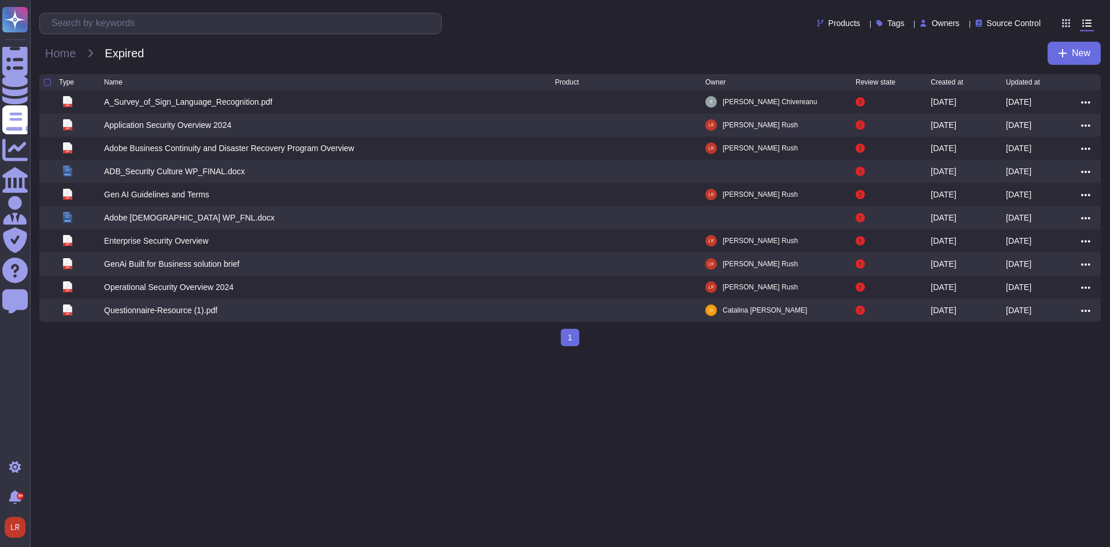
click at [235, 355] on html "Questionnaires Knowledge Base Documents Analytics CAIQ / SIG Admin Trust Center…" at bounding box center [555, 177] width 1110 height 355
click at [68, 56] on span "Home" at bounding box center [60, 53] width 42 height 17
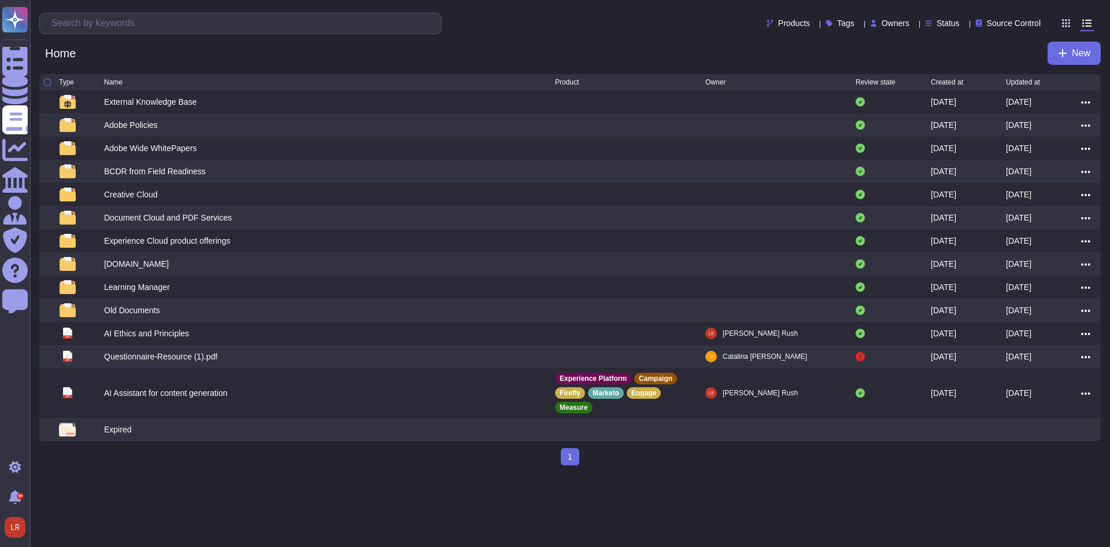
click at [482, 448] on div "1 (current)" at bounding box center [570, 456] width 1062 height 17
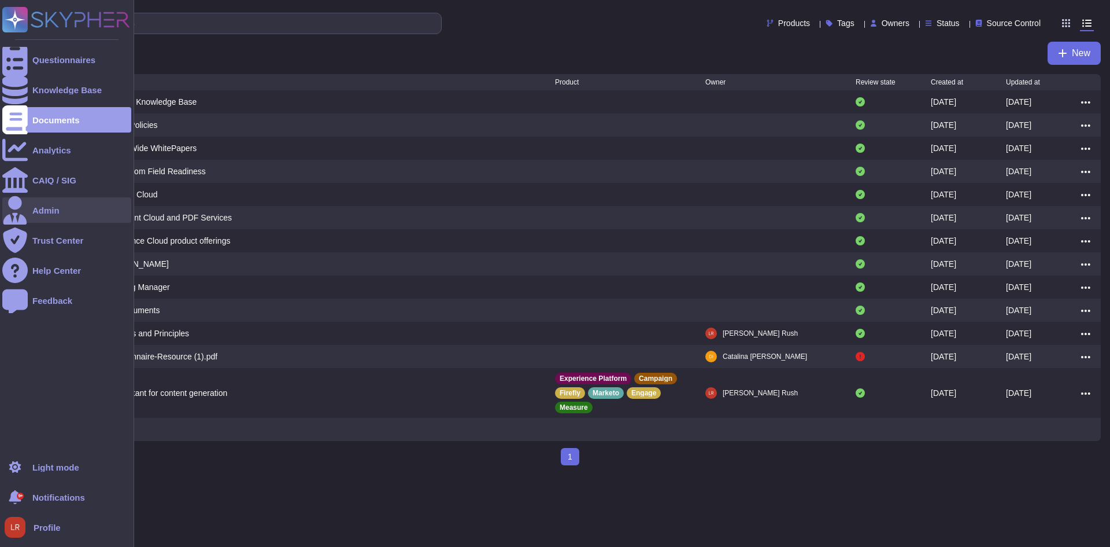
click at [67, 212] on div "Admin" at bounding box center [66, 209] width 129 height 25
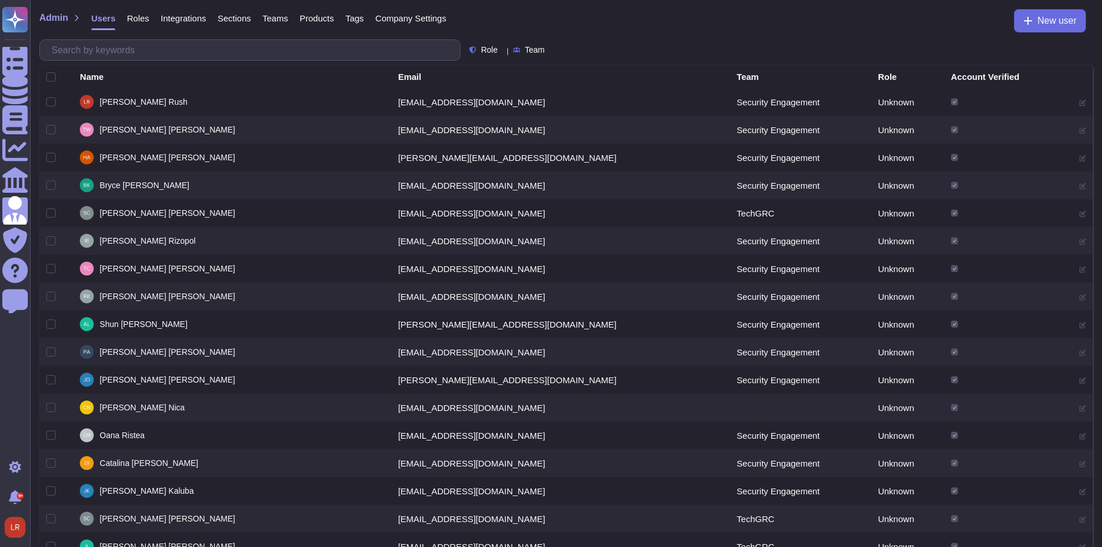
click at [316, 23] on span "Products" at bounding box center [317, 18] width 34 height 9
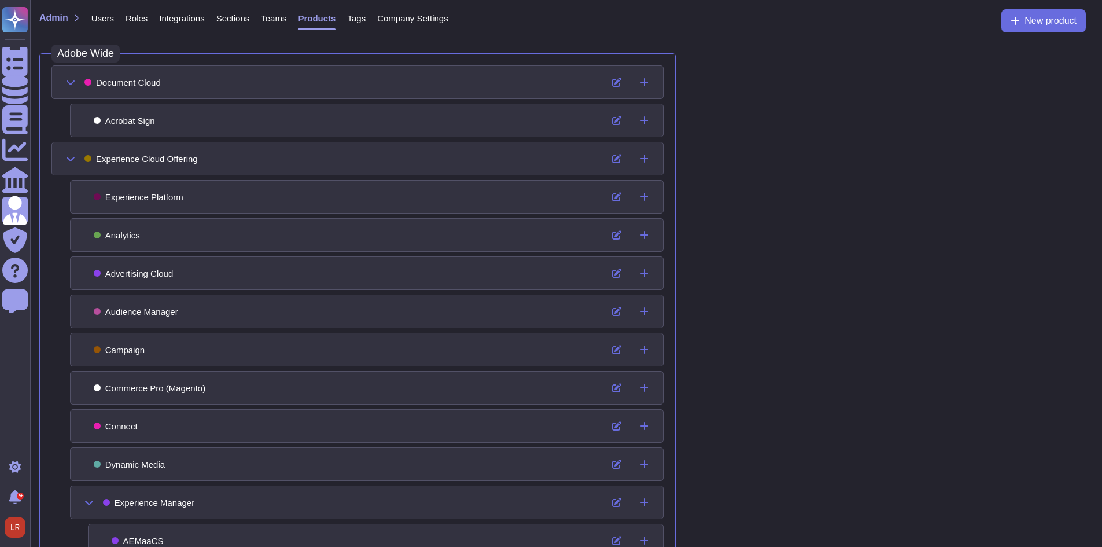
click at [289, 13] on div "Products" at bounding box center [310, 20] width 49 height 23
click at [275, 17] on span "Teams" at bounding box center [273, 18] width 25 height 9
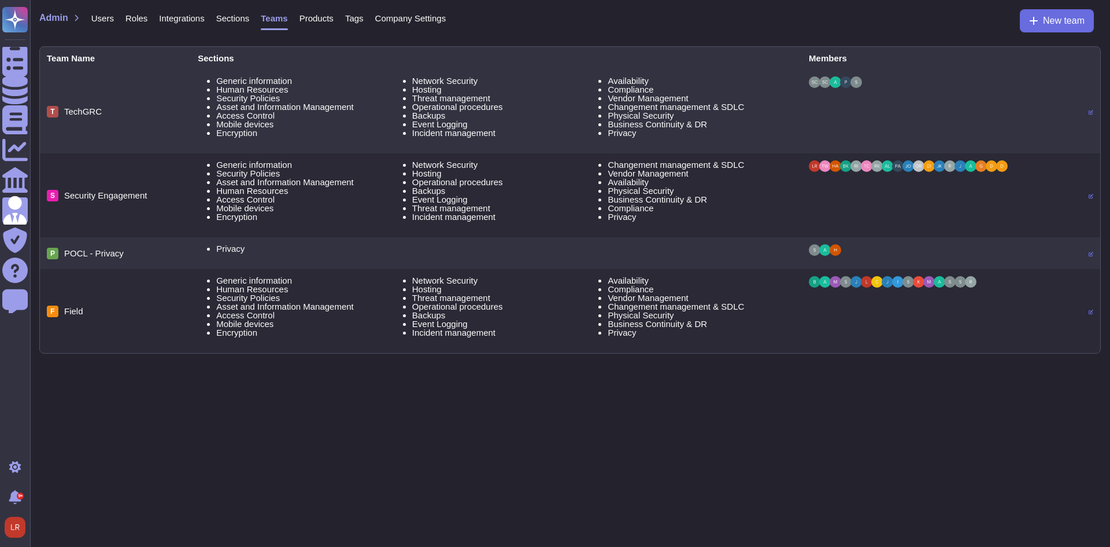
click at [101, 21] on span "Users" at bounding box center [102, 18] width 23 height 9
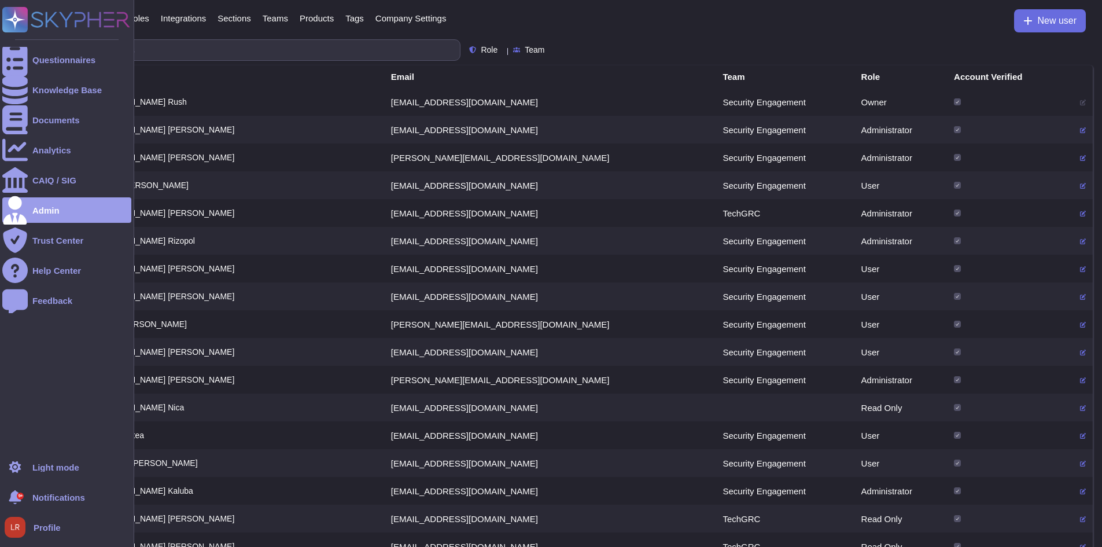
click at [19, 136] on ul "Questionnaires Knowledge Base Documents Analytics CAIQ / SIG Admin Trust Center…" at bounding box center [66, 247] width 129 height 400
click at [54, 160] on div "Analytics" at bounding box center [66, 149] width 129 height 25
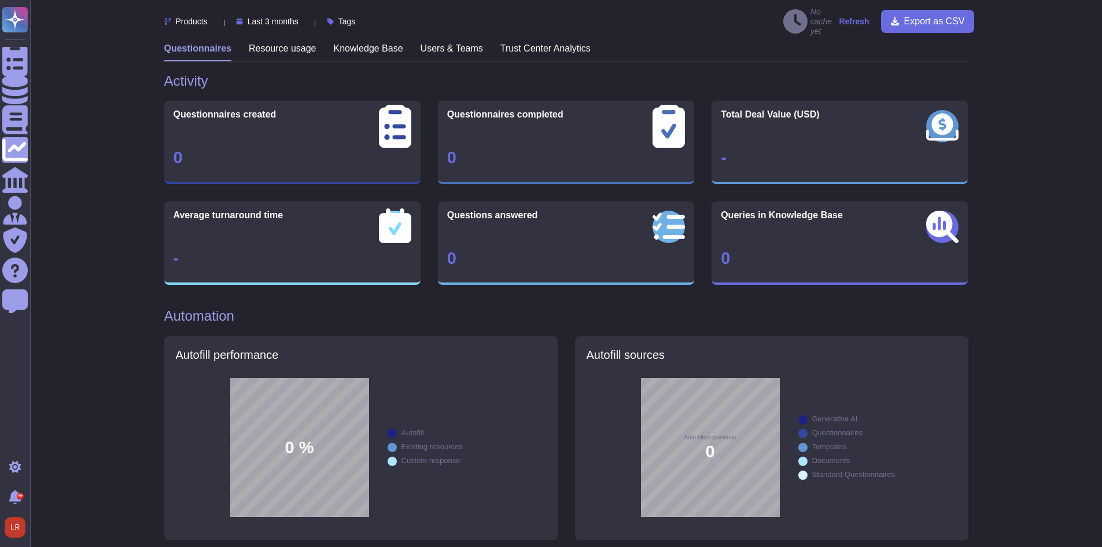
click at [453, 45] on h3 "Users & Teams" at bounding box center [451, 48] width 62 height 11
